Goal: Check status: Check status

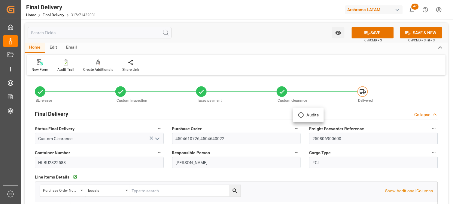
scroll to position [233, 0]
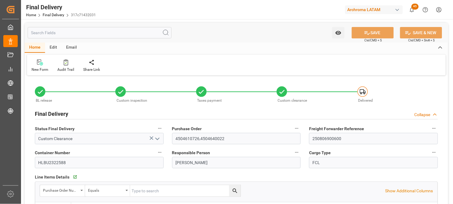
type input "0"
type input "[DATE]"
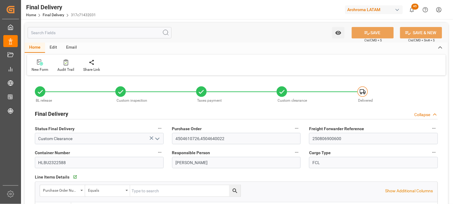
type input "[DATE]"
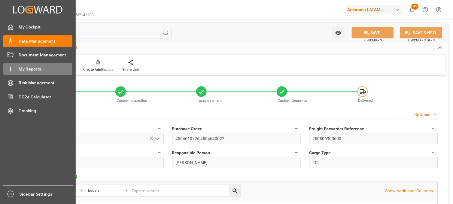
click at [30, 67] on span "My Reports" at bounding box center [46, 69] width 54 height 6
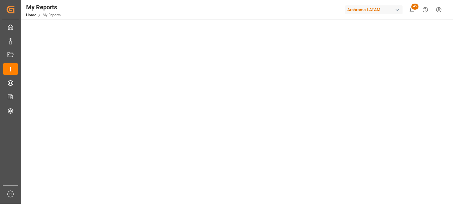
scroll to position [50, 0]
